Goal: Navigation & Orientation: Find specific page/section

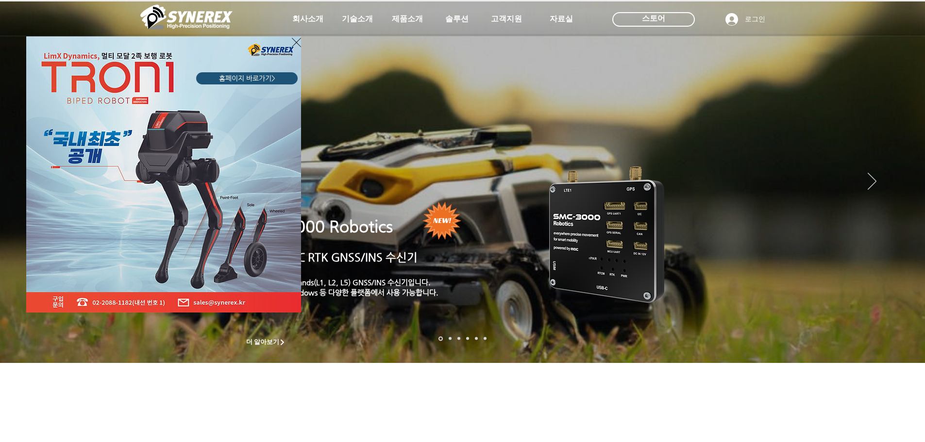
click at [316, 19] on div "LimX Dinamics" at bounding box center [462, 221] width 925 height 442
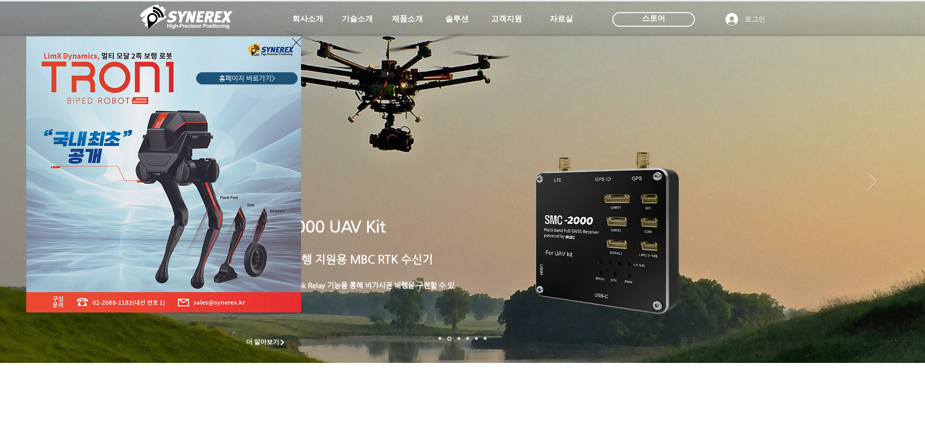
click at [554, 142] on div "LimX Dinamics" at bounding box center [462, 221] width 925 height 442
click at [351, 23] on div "LimX Dinamics" at bounding box center [462, 221] width 925 height 442
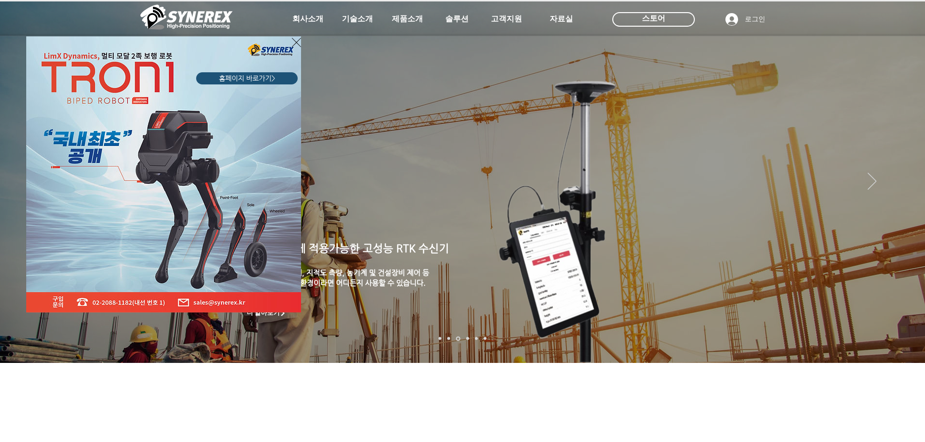
click at [295, 43] on icon "사이트로 돌아가기" at bounding box center [296, 42] width 9 height 12
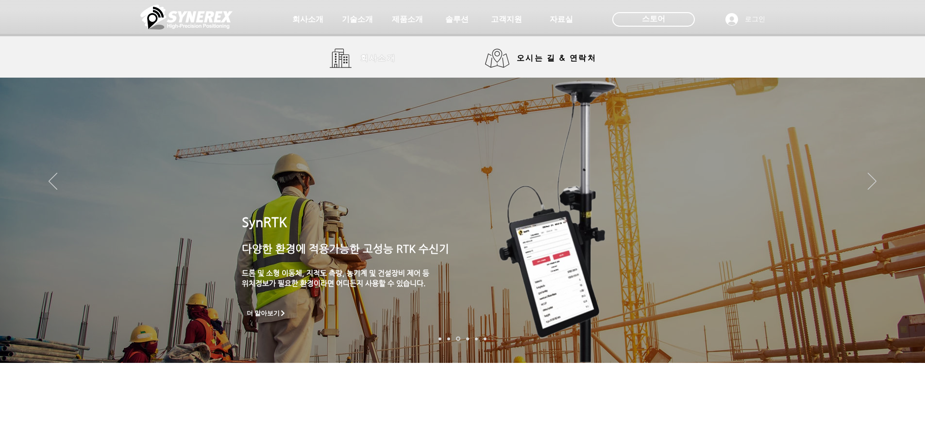
click at [369, 54] on span "회사소개" at bounding box center [378, 58] width 36 height 10
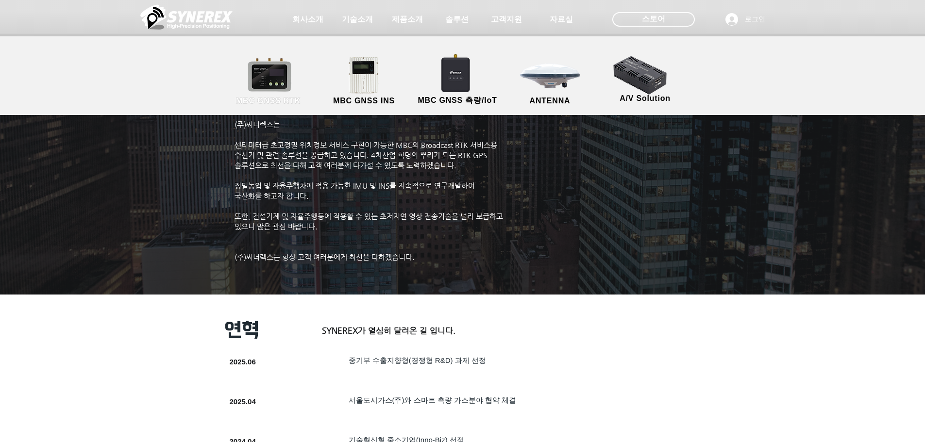
click at [282, 89] on link "MBC GNSS RTK" at bounding box center [268, 81] width 87 height 51
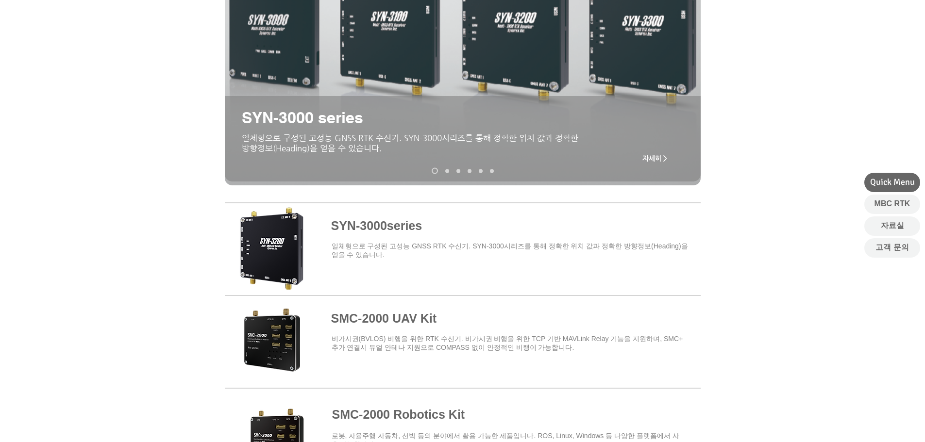
scroll to position [389, 0]
